Goal: Task Accomplishment & Management: Manage account settings

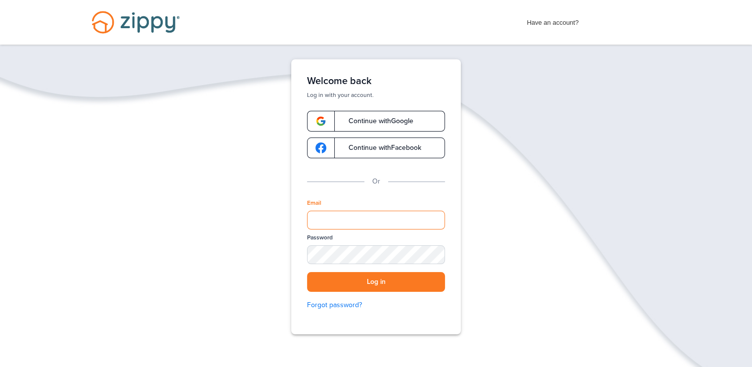
click at [328, 228] on input "Email" at bounding box center [376, 220] width 138 height 19
type input "**********"
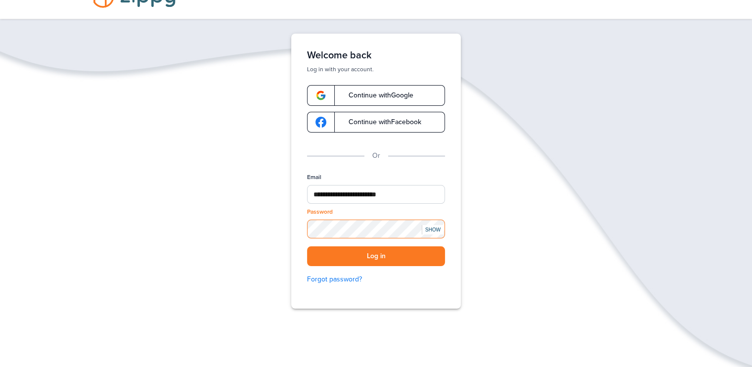
scroll to position [49, 0]
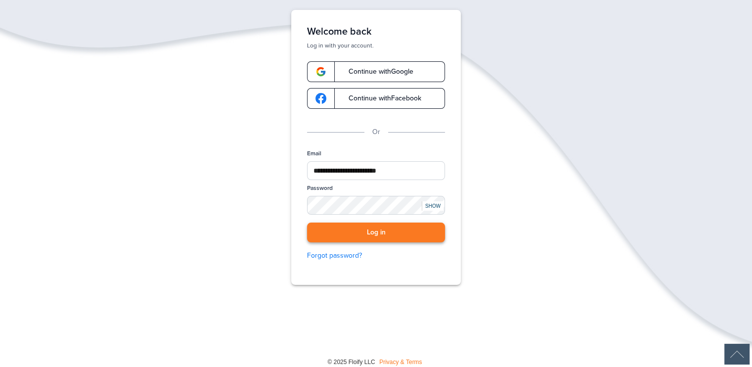
click at [351, 237] on button "Log in" at bounding box center [376, 232] width 138 height 20
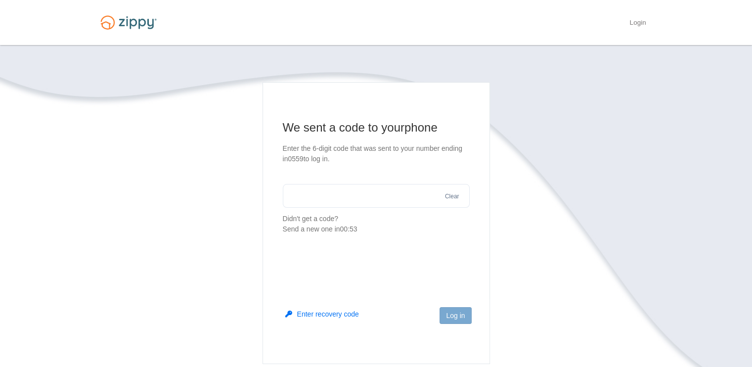
click at [380, 196] on input "text" at bounding box center [376, 196] width 187 height 24
type input "******"
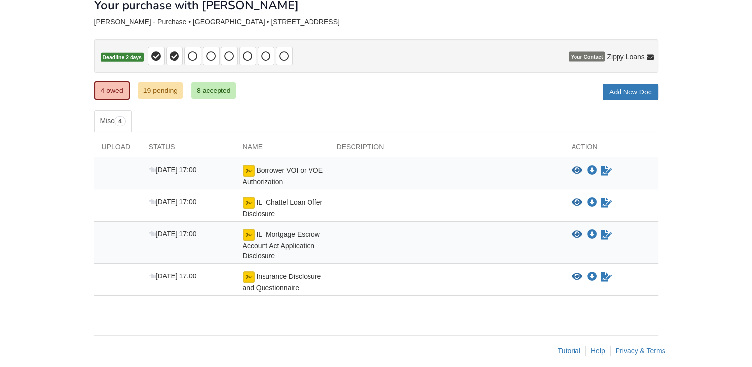
scroll to position [67, 0]
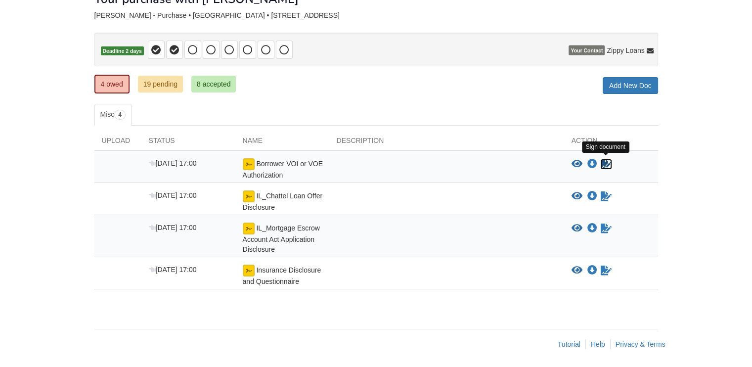
click at [602, 165] on icon "Sign Form" at bounding box center [606, 164] width 11 height 10
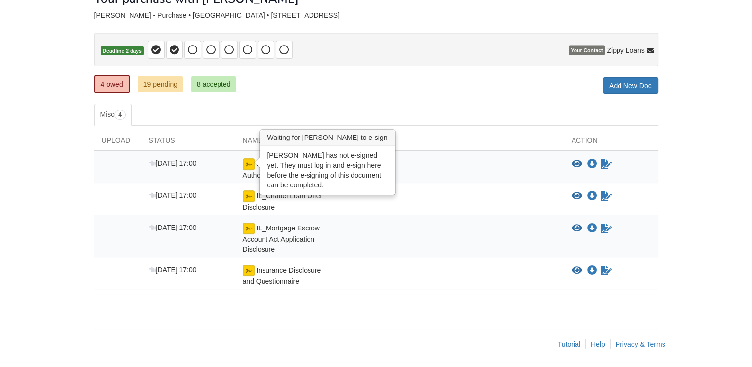
click at [248, 163] on img at bounding box center [249, 164] width 12 height 12
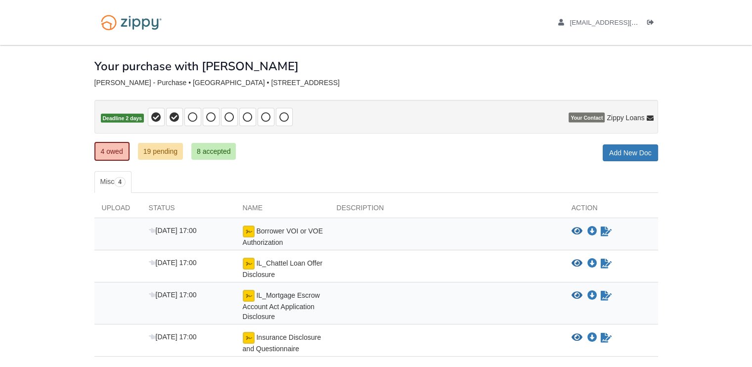
scroll to position [0, 0]
click at [650, 20] on icon "Log out" at bounding box center [650, 22] width 7 height 7
